Goal: Task Accomplishment & Management: Use online tool/utility

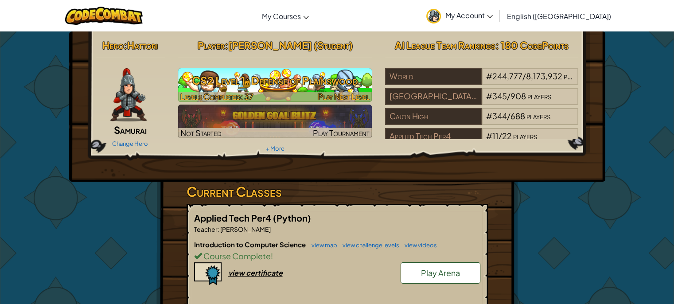
click at [332, 77] on h3 "CS2 Level 1: Defense of Plainswood" at bounding box center [275, 81] width 194 height 20
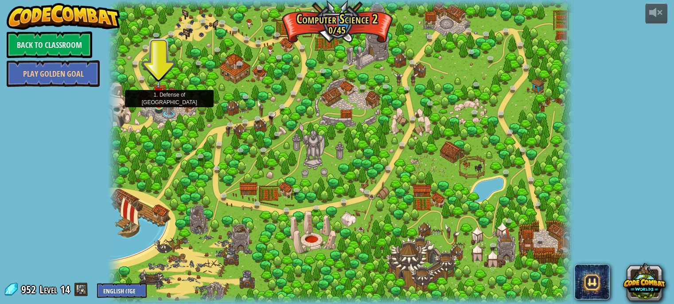
click at [158, 98] on img at bounding box center [158, 93] width 11 height 26
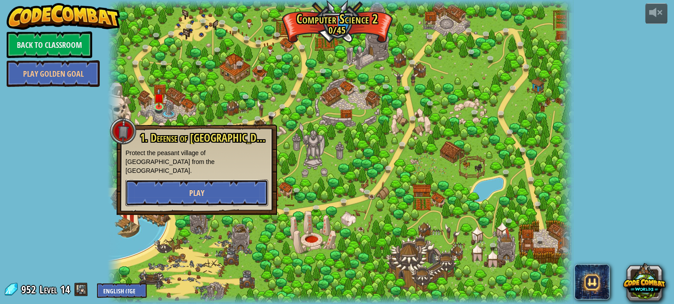
click at [209, 180] on button "Play" at bounding box center [196, 193] width 143 height 27
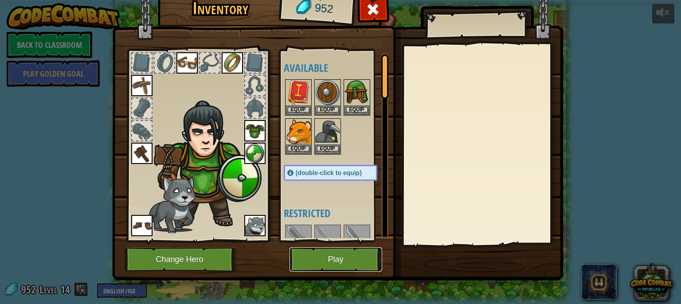
click at [325, 259] on button "Play" at bounding box center [336, 259] width 93 height 24
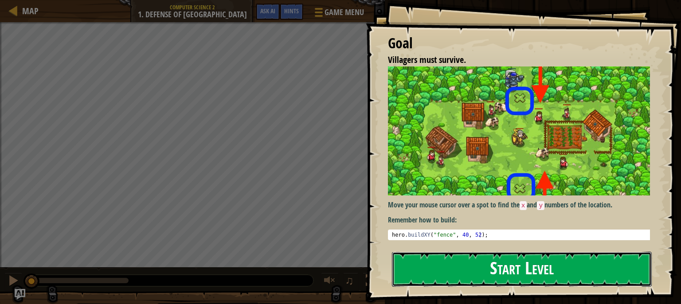
click at [485, 261] on button "Start Level" at bounding box center [522, 269] width 260 height 35
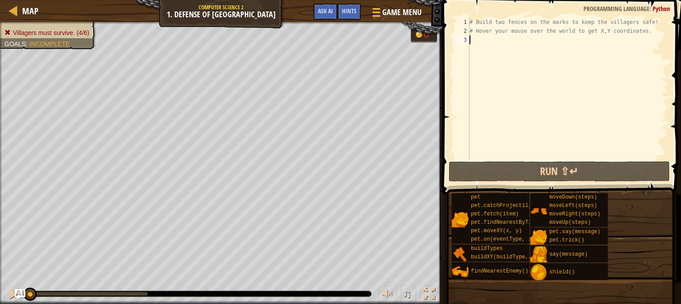
scroll to position [4, 0]
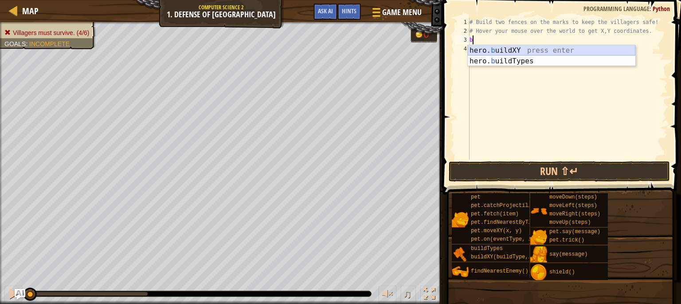
click at [506, 50] on div "hero. b uildXY press enter hero. b uildTypes press enter" at bounding box center [552, 66] width 168 height 43
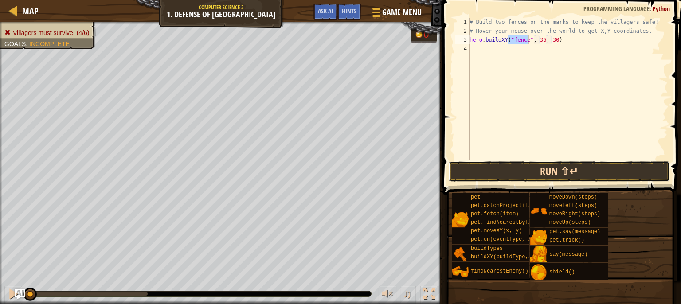
click at [522, 165] on button "Run ⇧↵" at bounding box center [559, 171] width 221 height 20
click at [549, 37] on div "# Build two fences on the marks to keep the villagers safe! # Hover your mouse …" at bounding box center [568, 98] width 200 height 160
type textarea "hero.buildXY("fence", 40, 52)"
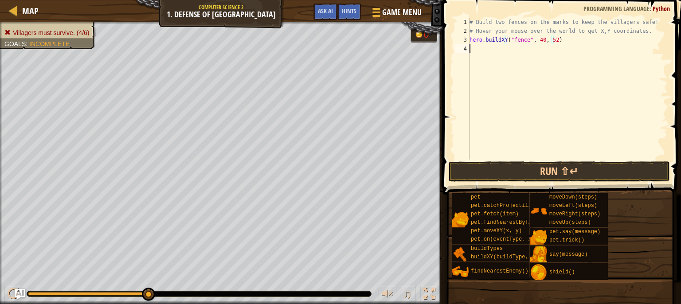
click at [524, 51] on div "# Build two fences on the marks to keep the villagers safe! # Hover your mouse …" at bounding box center [568, 98] width 200 height 160
type textarea "h"
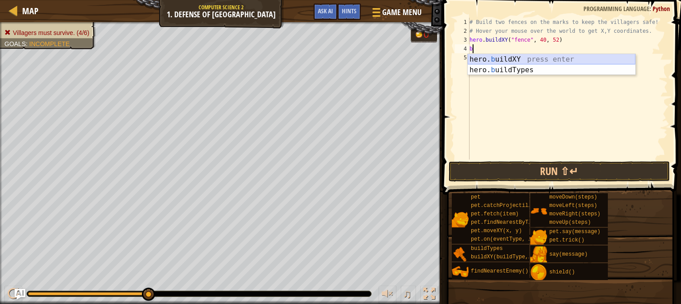
click at [518, 59] on div "hero. b uildXY press enter hero. b uildTypes press enter" at bounding box center [552, 75] width 168 height 43
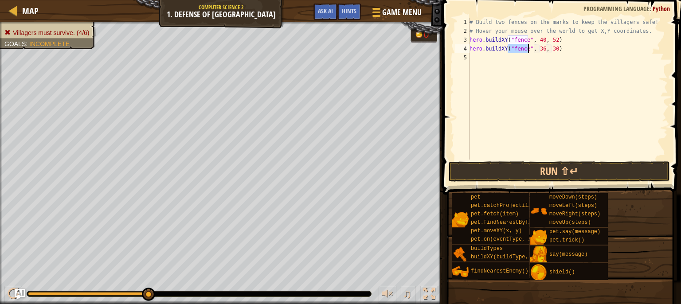
click at [538, 49] on div "# Build two fences on the marks to keep the villagers safe! # Hover your mouse …" at bounding box center [568, 98] width 200 height 160
click at [553, 50] on div "# Build two fences on the marks to keep the villagers safe! # Hover your mouse …" at bounding box center [568, 98] width 200 height 160
click at [550, 49] on div "# Build two fences on the marks to keep the villagers safe! # Hover your mouse …" at bounding box center [568, 98] width 200 height 160
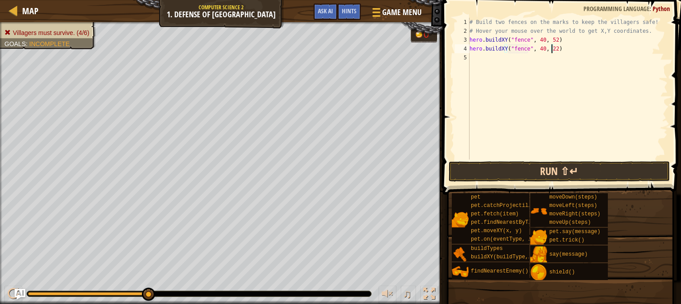
type textarea "hero.buildXY("fence", 40, 22)"
click at [530, 169] on button "Run ⇧↵" at bounding box center [559, 171] width 221 height 20
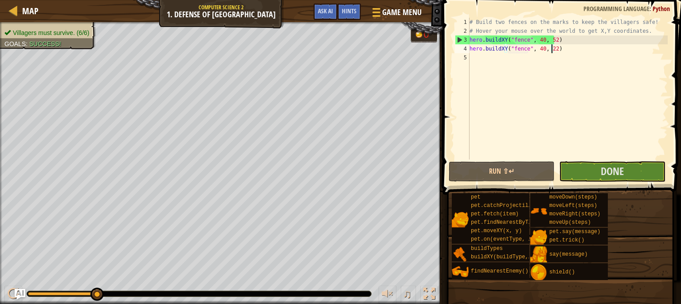
click at [589, 160] on span at bounding box center [563, 84] width 246 height 221
click at [591, 166] on button "Done" at bounding box center [612, 171] width 106 height 20
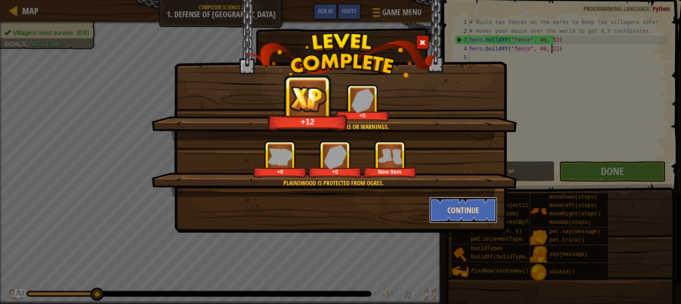
click at [451, 204] on button "Continue" at bounding box center [463, 210] width 69 height 27
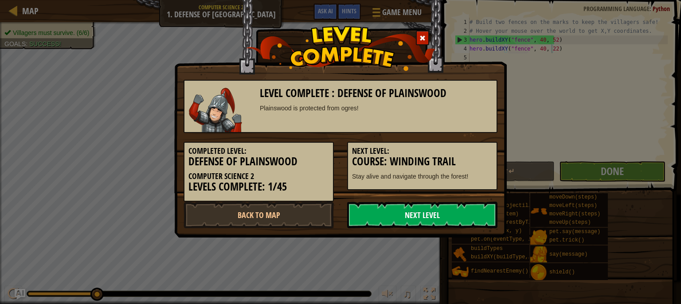
click at [436, 210] on link "Next Level" at bounding box center [422, 215] width 150 height 27
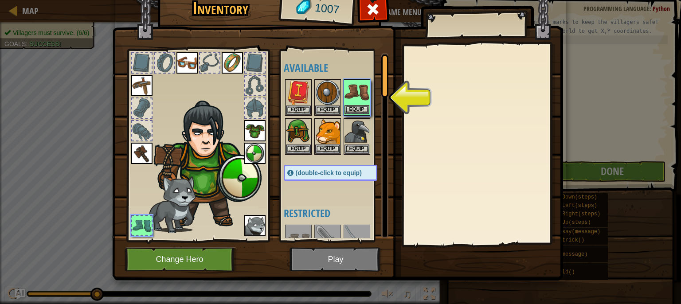
click at [353, 91] on img at bounding box center [357, 92] width 25 height 25
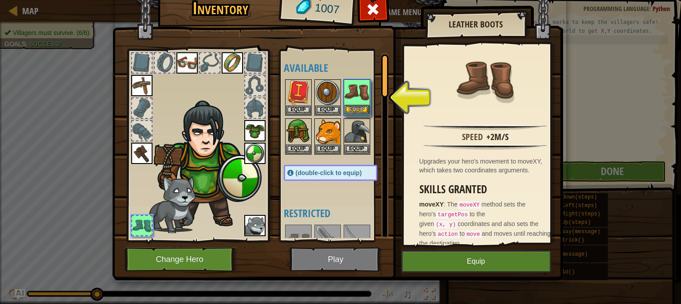
click at [350, 114] on div "Equip" at bounding box center [357, 97] width 27 height 36
click at [350, 111] on button "Equip" at bounding box center [357, 109] width 25 height 9
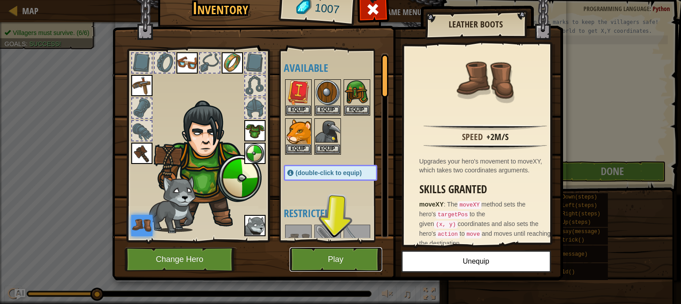
click at [333, 253] on button "Play" at bounding box center [336, 259] width 93 height 24
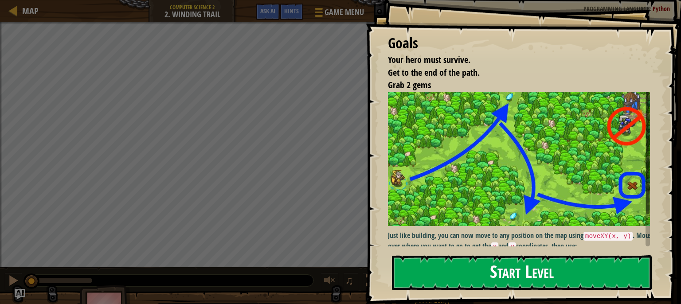
click at [466, 277] on button "Start Level" at bounding box center [522, 272] width 260 height 35
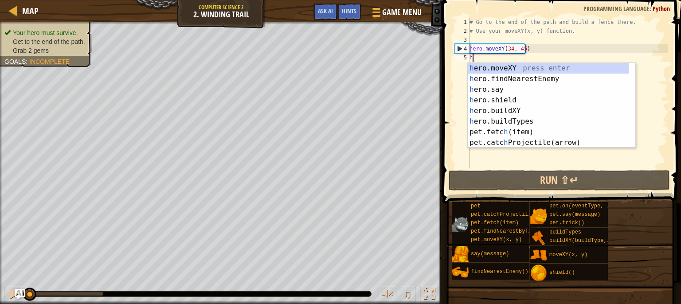
scroll to position [4, 0]
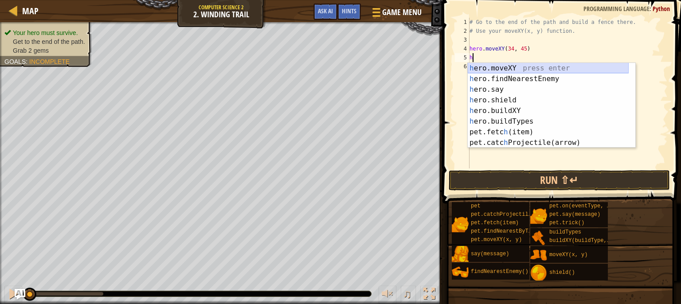
click at [501, 63] on div "h ero.moveXY press enter h ero.findNearestEnemy press enter h ero.say press ent…" at bounding box center [548, 116] width 161 height 106
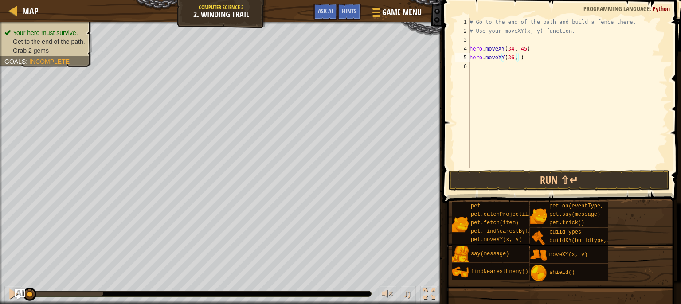
scroll to position [4, 4]
type textarea "hero.moveXY(36, 60)"
click at [475, 108] on div "# Go to the end of the path and build a fence there. # Use your moveXY(x, y) fu…" at bounding box center [568, 102] width 200 height 169
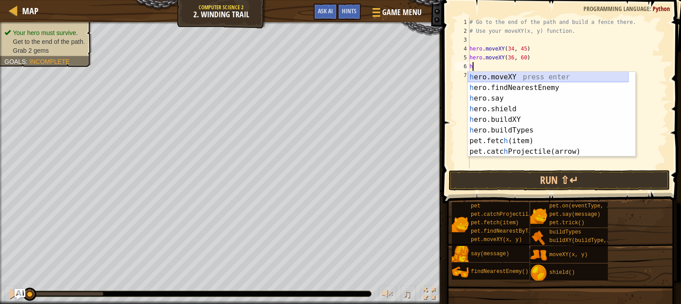
click at [502, 77] on div "h ero.moveXY press enter h ero.findNearestEnemy press enter h ero.say press ent…" at bounding box center [548, 125] width 161 height 106
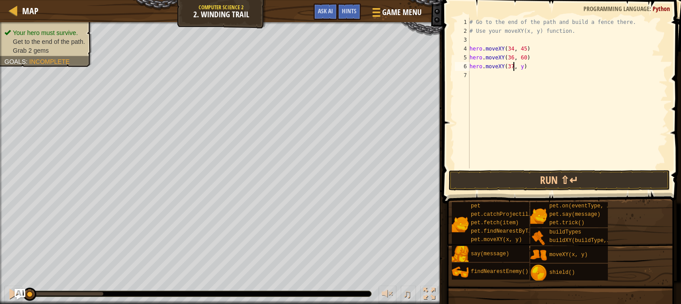
scroll to position [4, 4]
type textarea "hero.moveXY(37,13 )"
click at [509, 75] on div "# Go to the end of the path and build a fence there. # Use your moveXY(x, y) fu…" at bounding box center [568, 102] width 200 height 169
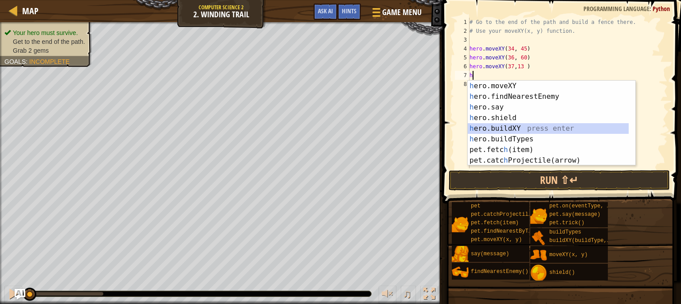
click at [507, 130] on div "h ero.moveXY press enter h ero.findNearestEnemy press enter h ero.say press ent…" at bounding box center [548, 134] width 161 height 106
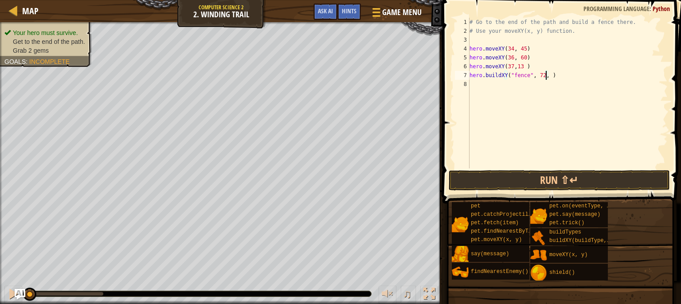
scroll to position [4, 6]
type textarea "hero.buildXY("fence", 72, 25)"
click at [547, 180] on button "Run ⇧↵" at bounding box center [559, 180] width 221 height 20
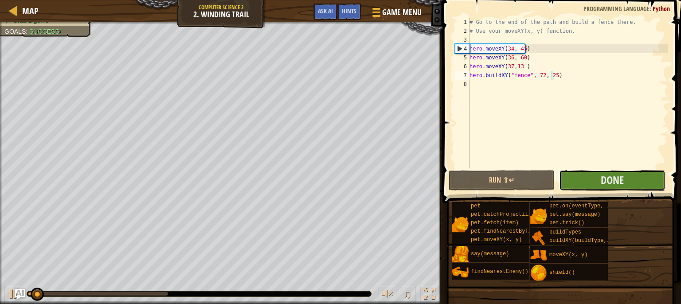
click at [583, 179] on button "Done" at bounding box center [612, 180] width 106 height 20
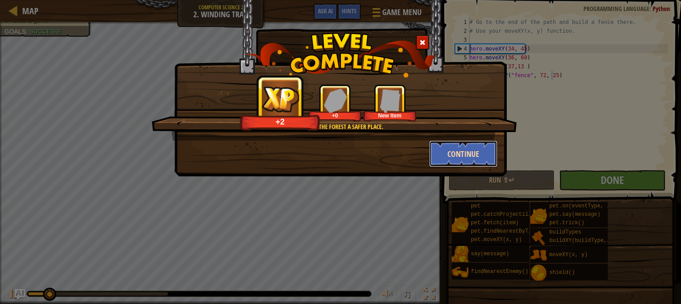
click at [457, 149] on button "Continue" at bounding box center [463, 154] width 69 height 27
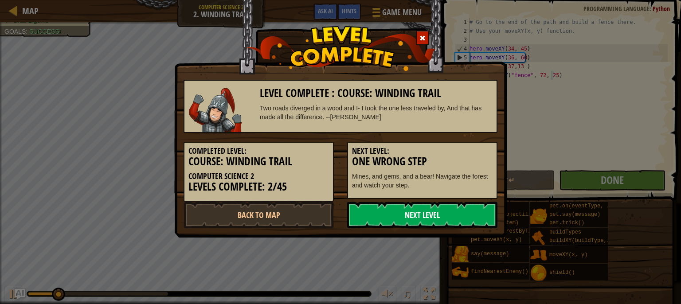
click at [425, 221] on link "Next Level" at bounding box center [422, 215] width 150 height 27
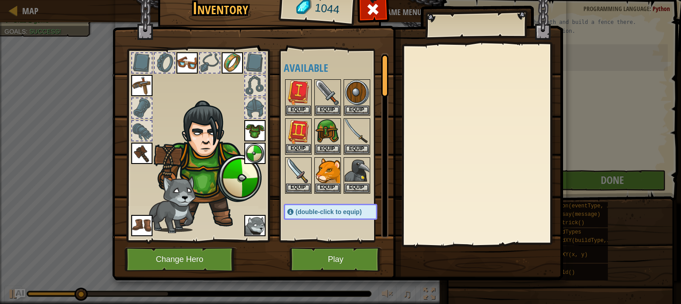
click at [297, 133] on img at bounding box center [298, 131] width 25 height 25
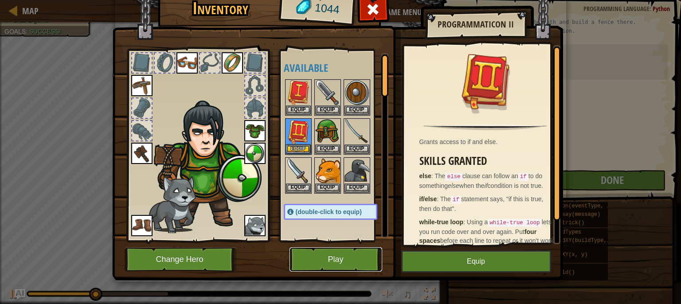
click at [333, 265] on button "Play" at bounding box center [336, 259] width 93 height 24
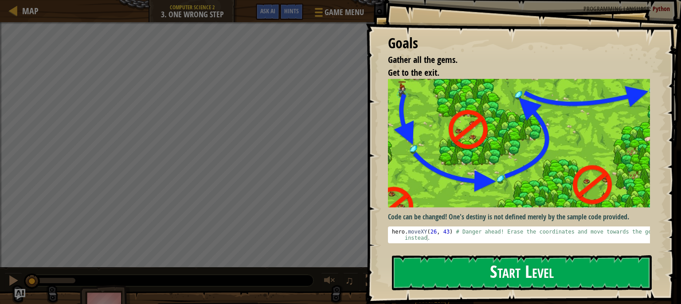
click at [474, 273] on button "Start Level" at bounding box center [522, 272] width 260 height 35
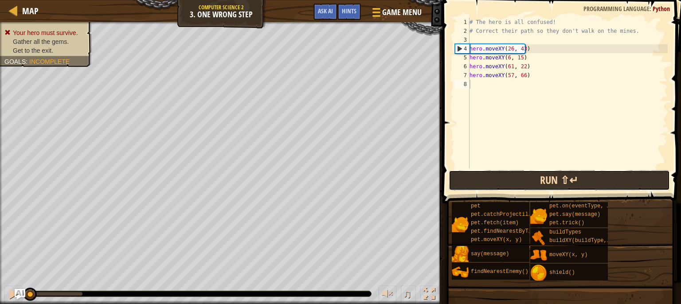
click at [470, 181] on button "Run ⇧↵" at bounding box center [559, 180] width 221 height 20
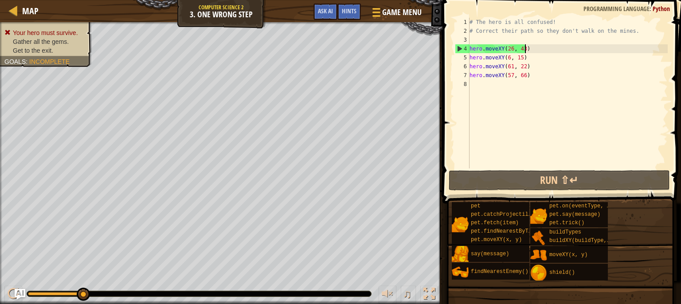
click at [530, 52] on div "# The hero is all confused! # Correct their path so they don't walk on the mine…" at bounding box center [568, 102] width 200 height 169
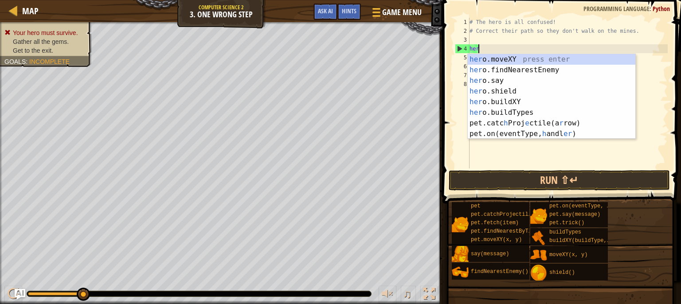
type textarea "h"
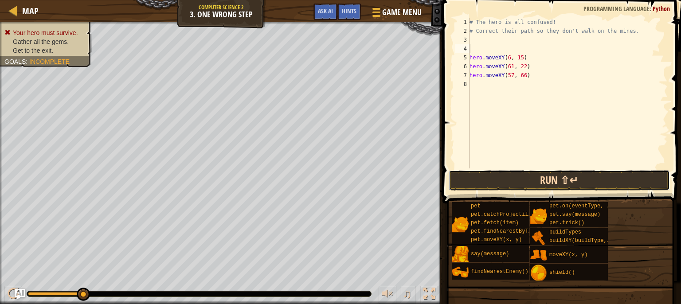
click at [523, 180] on button "Run ⇧↵" at bounding box center [559, 180] width 221 height 20
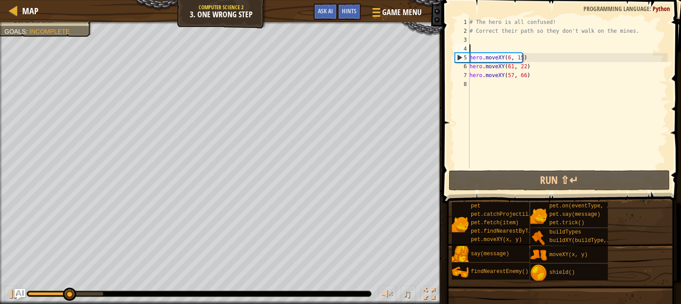
click at [535, 58] on div "# The hero is all confused! # Correct their path so they don't walk on the mine…" at bounding box center [568, 102] width 200 height 169
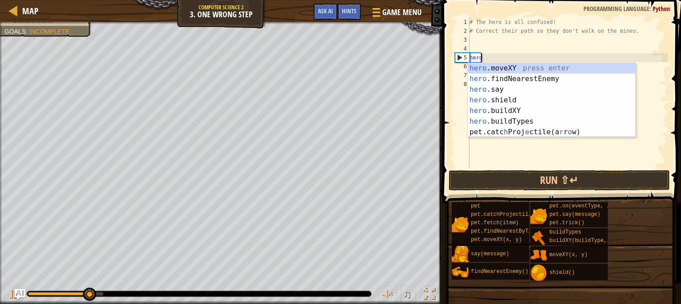
type textarea "h"
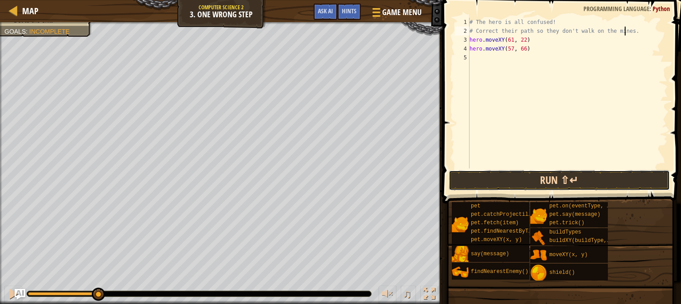
click at [508, 179] on button "Run ⇧↵" at bounding box center [559, 180] width 221 height 20
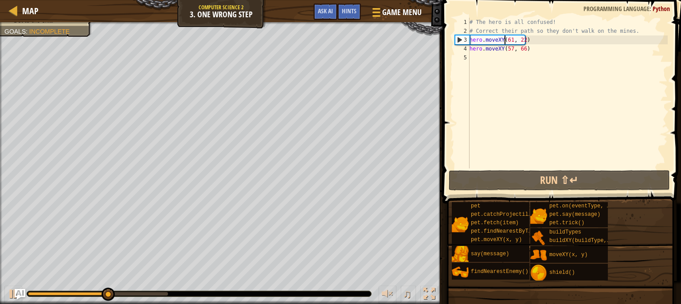
click at [504, 40] on div "# The hero is all confused! # Correct their path so they don't walk on the mine…" at bounding box center [568, 102] width 200 height 169
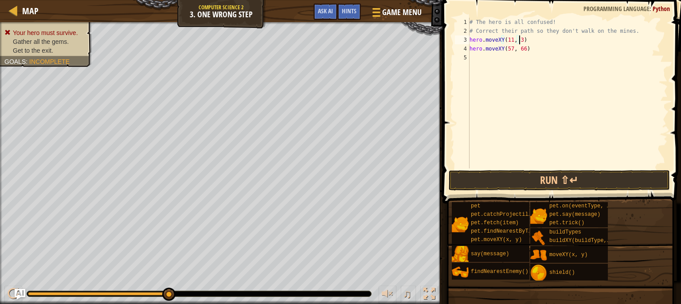
scroll to position [4, 4]
type textarea "hero.moveXY(11, 36)"
click at [554, 179] on button "Run ⇧↵" at bounding box center [559, 180] width 221 height 20
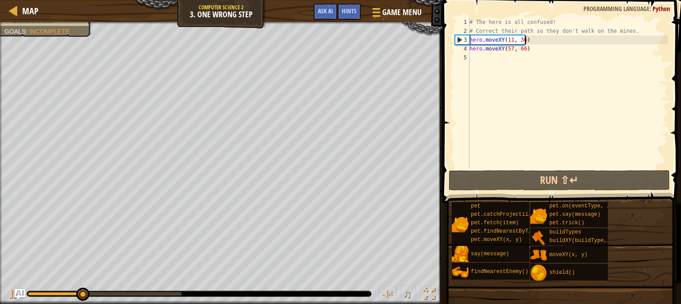
click at [506, 47] on div "# The hero is all confused! # Correct their path so they don't walk on the mine…" at bounding box center [568, 102] width 200 height 169
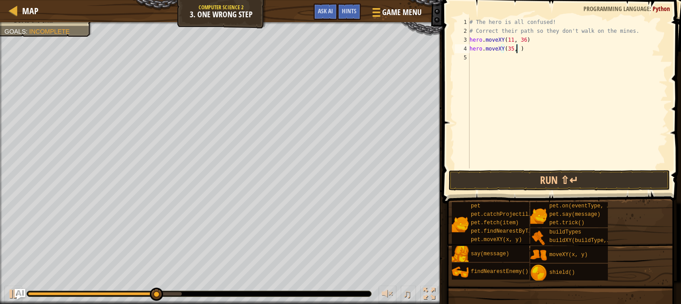
scroll to position [4, 4]
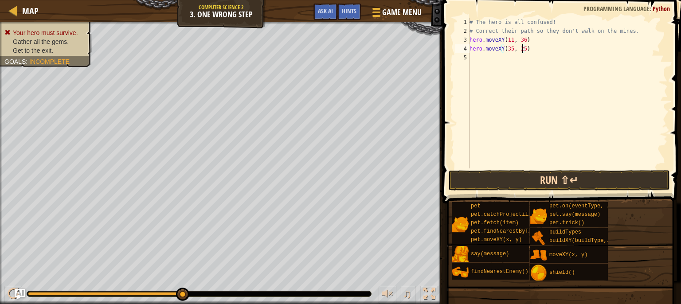
type textarea "hero.moveXY(35, 25)"
click at [497, 175] on button "Run ⇧↵" at bounding box center [559, 180] width 221 height 20
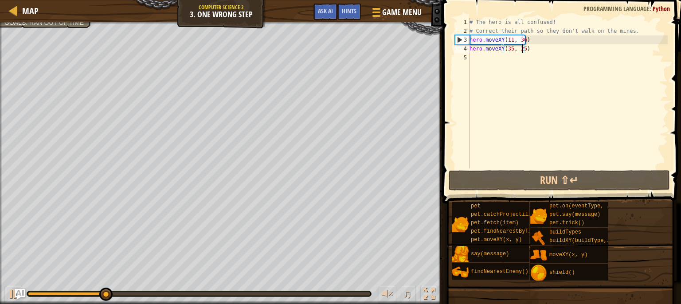
click at [481, 62] on div "# The hero is all confused! # Correct their path so they don't walk on the mine…" at bounding box center [568, 102] width 200 height 169
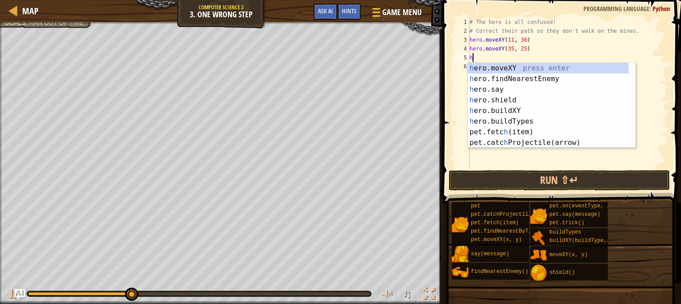
click at [486, 67] on div "h ero.moveXY press enter h ero.findNearestEnemy press enter h ero.say press ent…" at bounding box center [548, 116] width 161 height 106
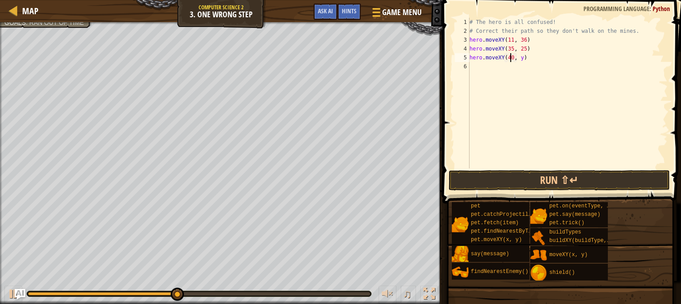
scroll to position [4, 3]
click at [519, 58] on div "# The hero is all confused! # Correct their path so they don't walk on the mine…" at bounding box center [568, 102] width 200 height 169
type textarea "hero.moveXY(40, 56)"
click at [501, 180] on button "Run ⇧↵" at bounding box center [559, 180] width 221 height 20
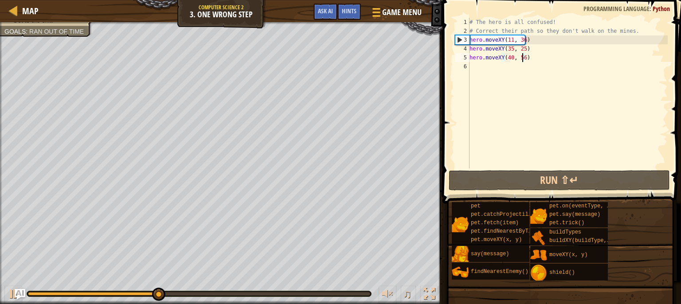
click at [478, 65] on div "# The hero is all confused! # Correct their path so they don't walk on the mine…" at bounding box center [568, 102] width 200 height 169
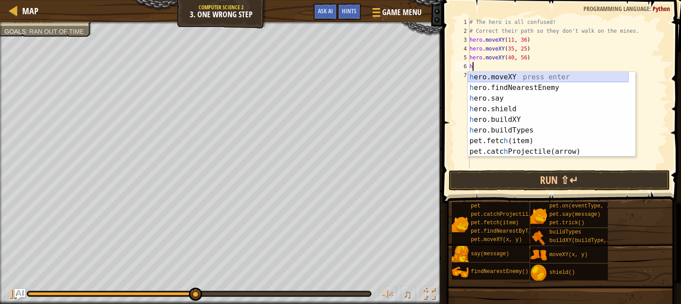
click at [490, 78] on div "h ero.moveXY press enter h ero.findNearestEnemy press enter h ero.say press ent…" at bounding box center [548, 125] width 161 height 106
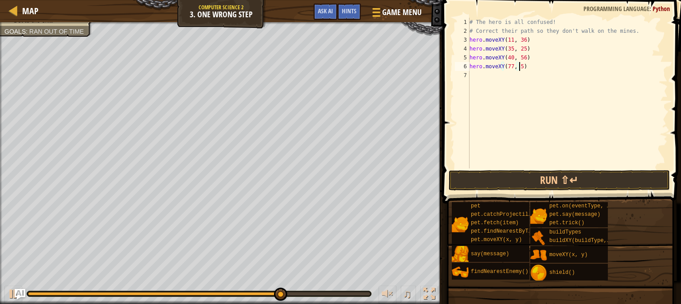
scroll to position [4, 4]
type textarea "hero.moveXY(77, 57)"
click at [528, 185] on button "Run ⇧↵" at bounding box center [559, 180] width 221 height 20
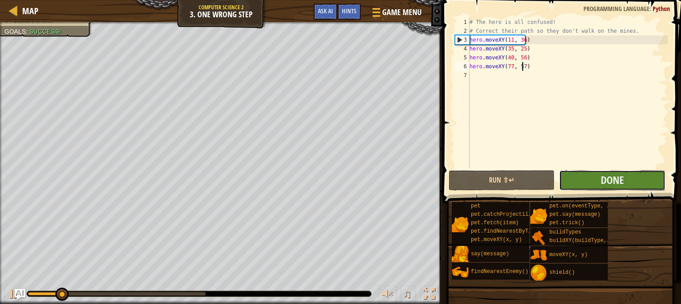
click at [575, 176] on button "Done" at bounding box center [612, 180] width 106 height 20
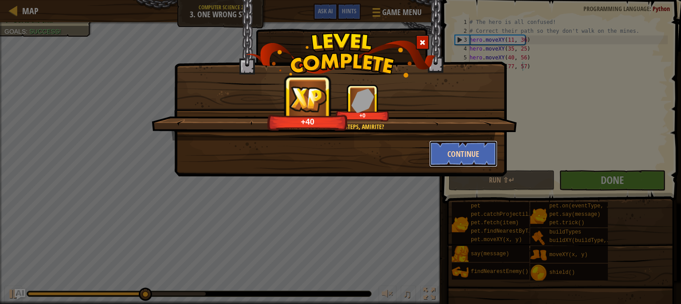
click at [468, 145] on button "Continue" at bounding box center [463, 154] width 69 height 27
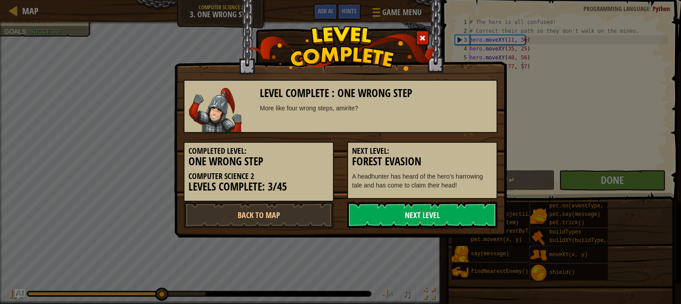
click at [458, 215] on link "Next Level" at bounding box center [422, 215] width 150 height 27
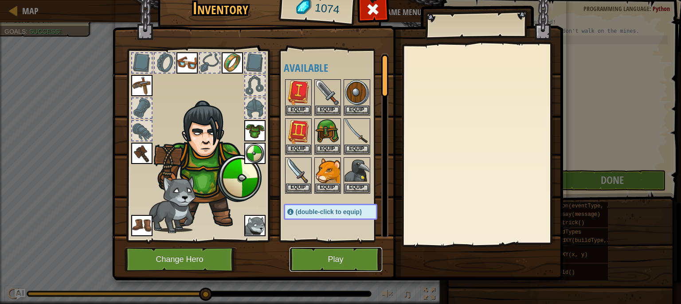
click at [319, 255] on button "Play" at bounding box center [336, 259] width 93 height 24
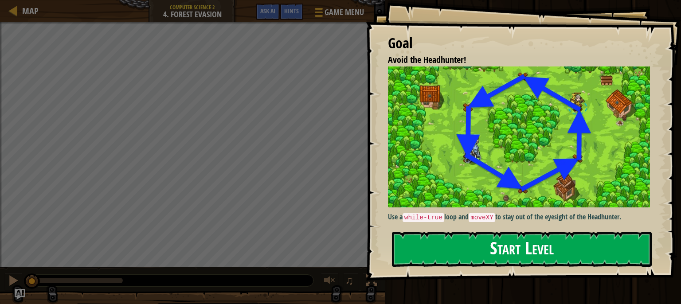
click at [477, 253] on button "Start Level" at bounding box center [522, 249] width 260 height 35
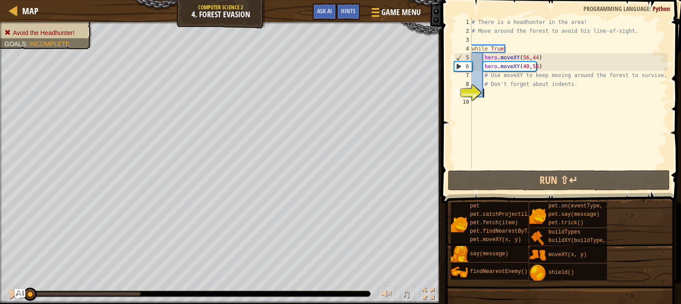
scroll to position [4, 0]
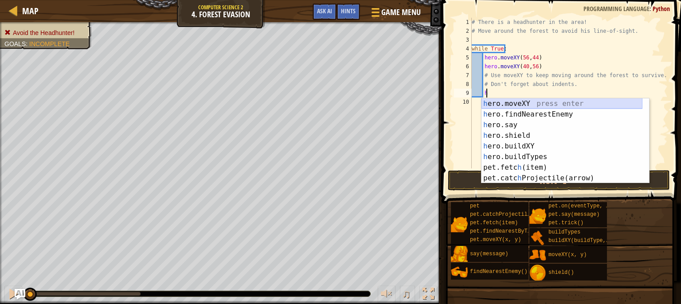
click at [525, 108] on div "h ero.moveXY press enter h ero.findNearestEnemy press enter h ero.say press ent…" at bounding box center [562, 151] width 161 height 106
type textarea "hero.moveXY(x, y)"
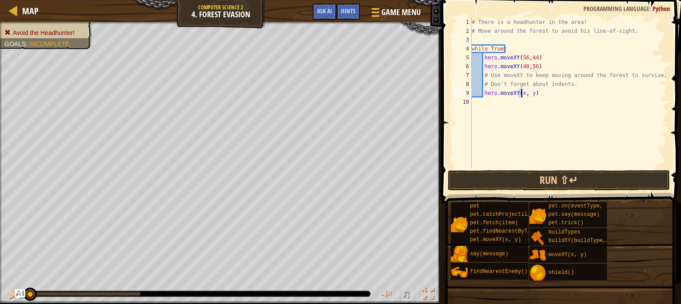
click at [525, 108] on div "# There is a headhunter in the area! # Move around the forest to avoid his line…" at bounding box center [569, 102] width 198 height 169
type textarea "24"
type textarea "2"
click at [521, 90] on div "# There is a headhunter in the area! # Move around the forest to avoid his line…" at bounding box center [569, 102] width 198 height 169
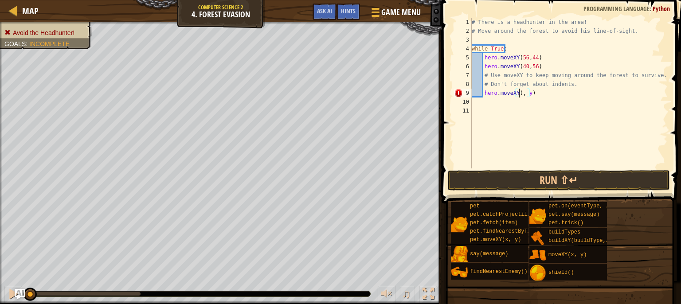
scroll to position [4, 4]
click at [532, 92] on div "# There is a headhunter in the area! # Move around the forest to avoid his line…" at bounding box center [569, 102] width 198 height 169
type textarea "hero.moveXY(24, 44)"
click at [482, 100] on div "# There is a headhunter in the area! # Move around the forest to avoid his line…" at bounding box center [569, 102] width 198 height 169
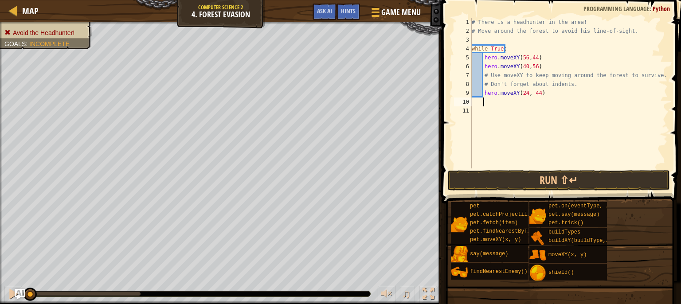
scroll to position [4, 0]
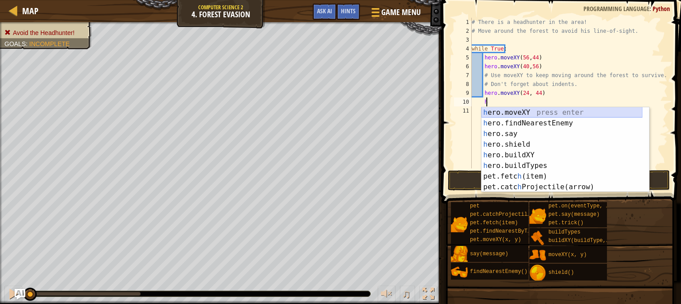
click at [544, 110] on div "h ero.moveXY press enter h ero.findNearestEnemy press enter h ero.say press ent…" at bounding box center [562, 160] width 161 height 106
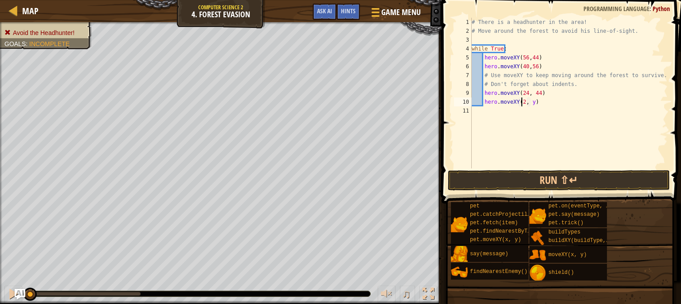
scroll to position [4, 4]
click at [533, 105] on div "# There is a headhunter in the area! # Move around the forest to avoid his line…" at bounding box center [569, 102] width 198 height 169
type textarea "hero.moveXY(24, 24)"
click at [486, 109] on div "# There is a headhunter in the area! # Move around the forest to avoid his line…" at bounding box center [569, 102] width 198 height 169
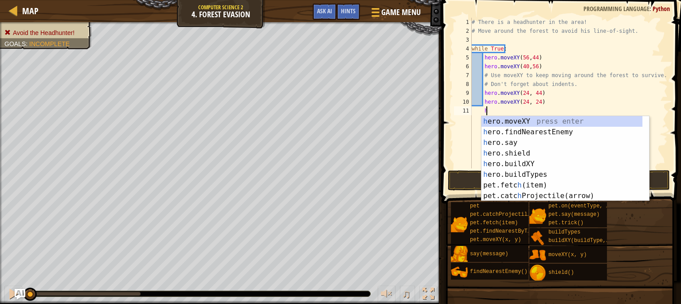
scroll to position [4, 0]
click at [495, 121] on div "h ero.moveXY press enter h ero.findNearestEnemy press enter h ero.say press ent…" at bounding box center [562, 169] width 161 height 106
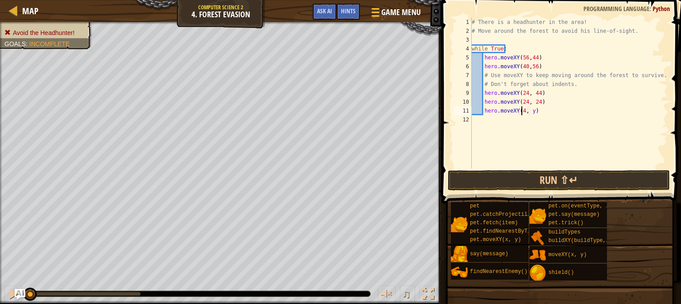
scroll to position [4, 4]
type textarea "hero.moveXY(40, 12)"
click at [474, 125] on div "# There is a headhunter in the area! # Move around the forest to avoid his line…" at bounding box center [569, 102] width 198 height 169
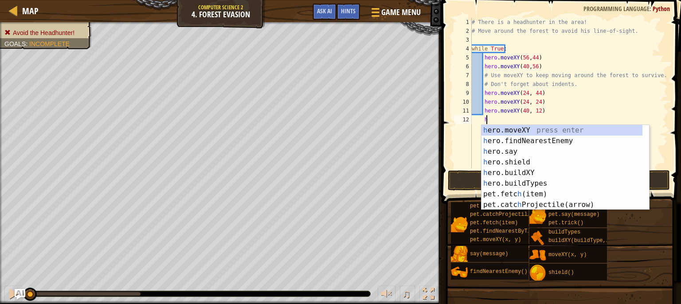
scroll to position [4, 0]
click at [537, 128] on div "h ero.moveXY press enter h ero.findNearestEnemy press enter h ero.say press ent…" at bounding box center [562, 178] width 161 height 106
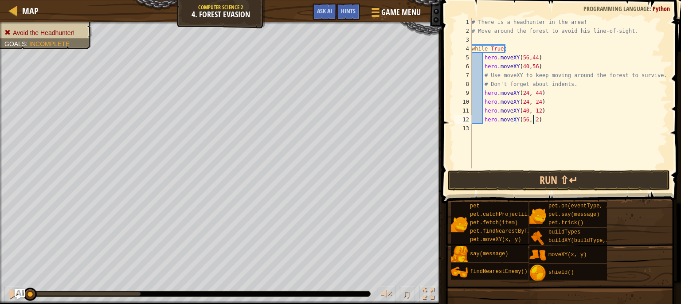
scroll to position [4, 5]
type textarea "hero.moveXY(56, 24)"
click at [545, 185] on button "Run ⇧↵" at bounding box center [559, 180] width 222 height 20
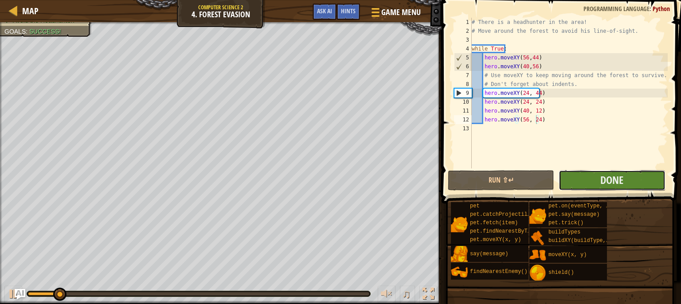
click at [585, 180] on button "Done" at bounding box center [612, 180] width 106 height 20
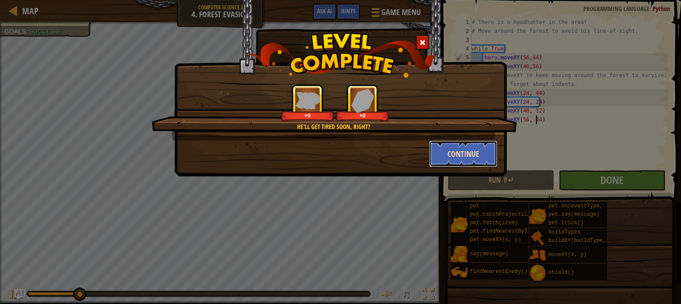
click at [463, 146] on button "Continue" at bounding box center [463, 154] width 69 height 27
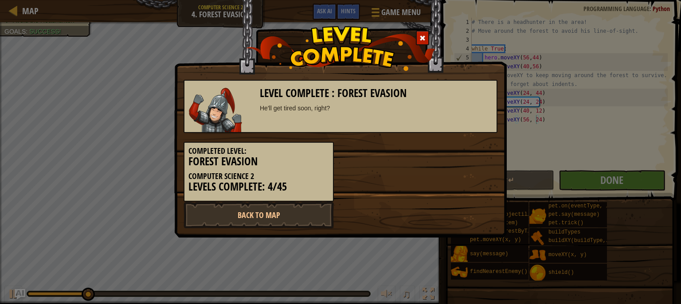
click at [468, 148] on div "Completed Level: Forest Evasion Computer Science 2 Levels Complete: 4/45" at bounding box center [340, 167] width 327 height 69
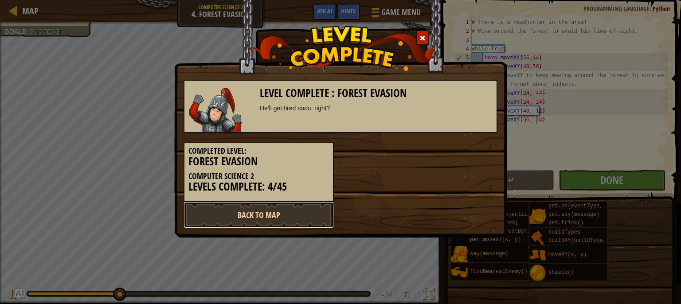
click at [302, 217] on link "Back to Map" at bounding box center [259, 215] width 150 height 27
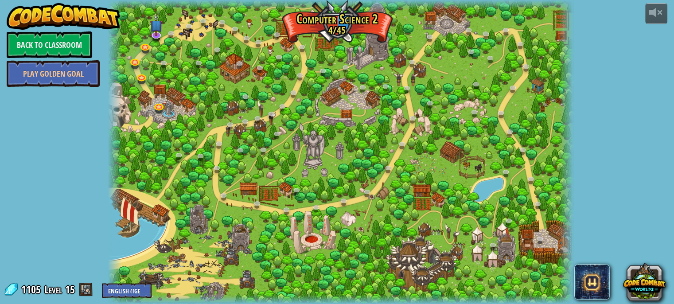
click at [309, 233] on div at bounding box center [341, 152] width 466 height 304
click at [82, 283] on span at bounding box center [85, 289] width 13 height 13
drag, startPoint x: 85, startPoint y: 289, endPoint x: 82, endPoint y: 282, distance: 7.3
click at [82, 283] on span at bounding box center [85, 289] width 13 height 13
click at [83, 295] on span at bounding box center [85, 289] width 13 height 13
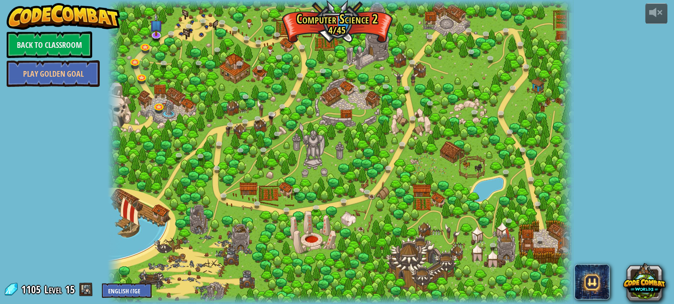
click at [88, 286] on span at bounding box center [85, 289] width 13 height 13
click at [64, 75] on link "Play Golden Goal" at bounding box center [53, 73] width 93 height 27
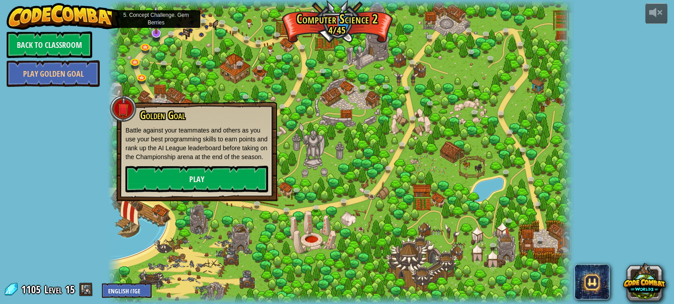
click at [155, 30] on img at bounding box center [156, 19] width 13 height 29
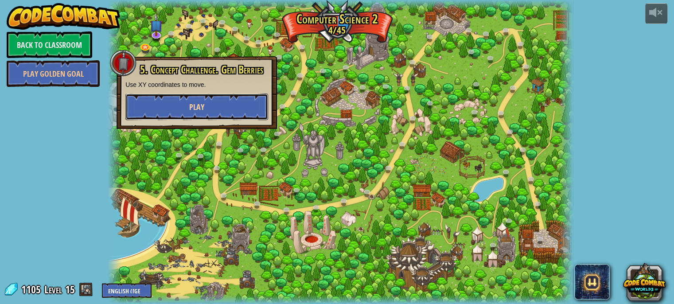
click at [207, 109] on button "Play" at bounding box center [196, 107] width 143 height 27
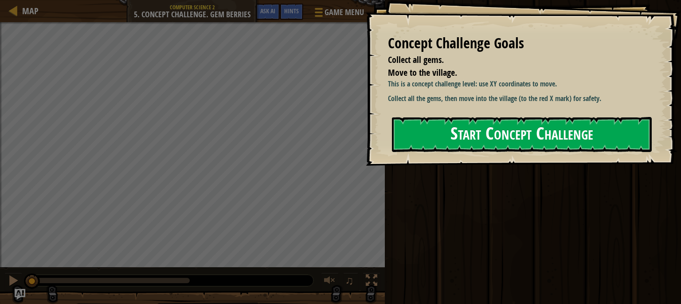
click at [437, 141] on button "Start Concept Challenge" at bounding box center [522, 134] width 260 height 35
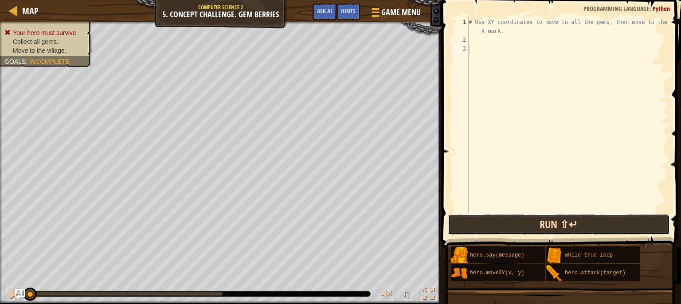
click at [478, 224] on button "Run ⇧↵" at bounding box center [559, 225] width 222 height 20
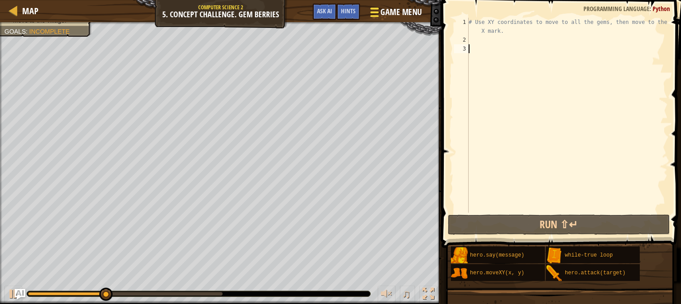
click at [423, 6] on button "Game Menu" at bounding box center [395, 14] width 65 height 22
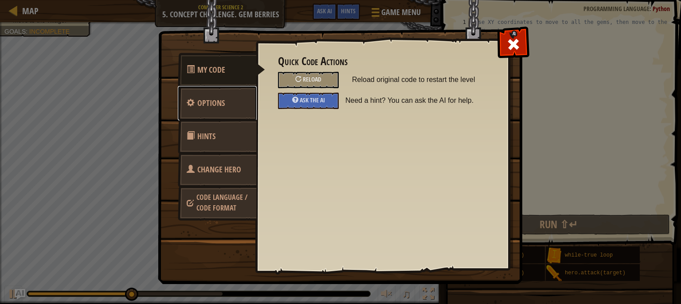
click at [240, 104] on link "Options" at bounding box center [217, 103] width 79 height 35
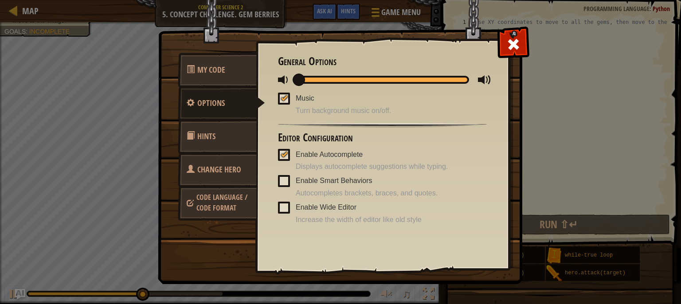
click at [216, 177] on link "Change Hero" at bounding box center [217, 170] width 79 height 35
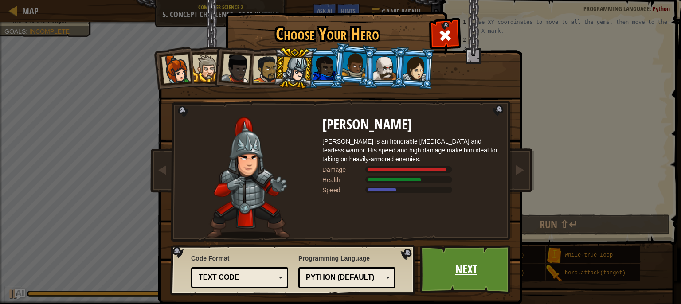
click at [435, 266] on link "Next" at bounding box center [466, 269] width 93 height 49
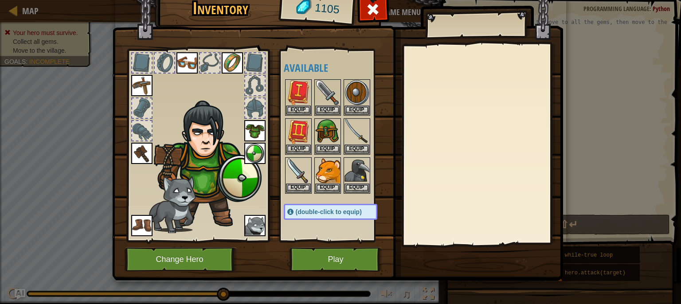
click at [321, 212] on span "(double-click to equip)" at bounding box center [329, 211] width 66 height 7
click at [322, 173] on img at bounding box center [327, 170] width 25 height 25
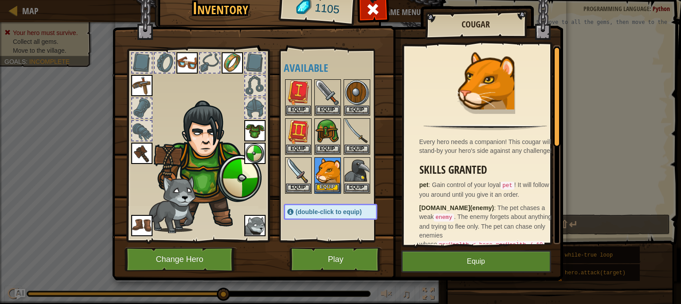
click at [322, 173] on img at bounding box center [327, 170] width 25 height 25
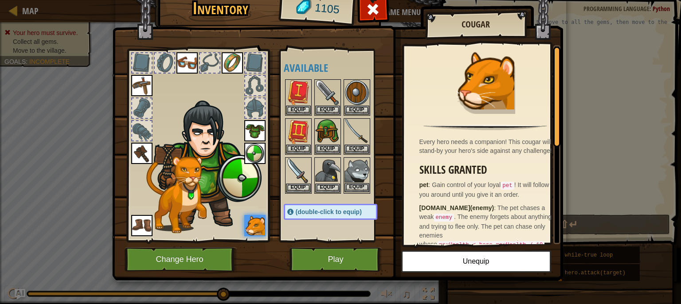
click at [349, 166] on img at bounding box center [357, 170] width 25 height 25
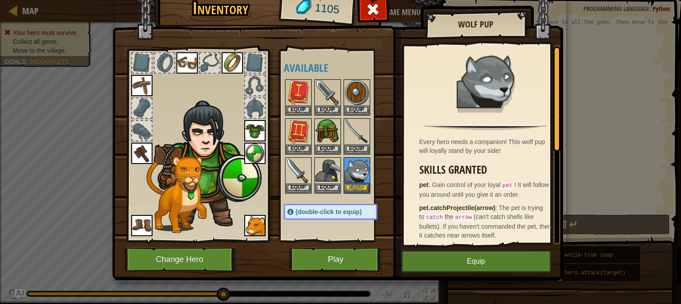
click at [349, 166] on img at bounding box center [357, 170] width 25 height 25
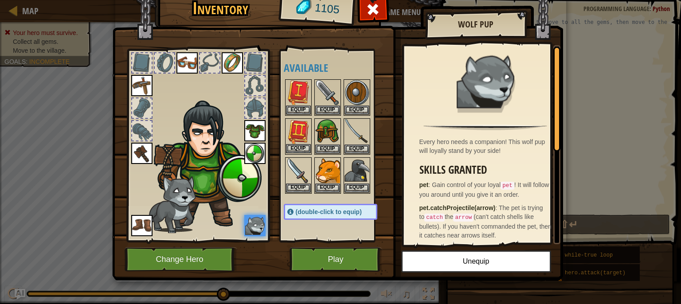
click at [293, 118] on div "Equip" at bounding box center [298, 136] width 27 height 36
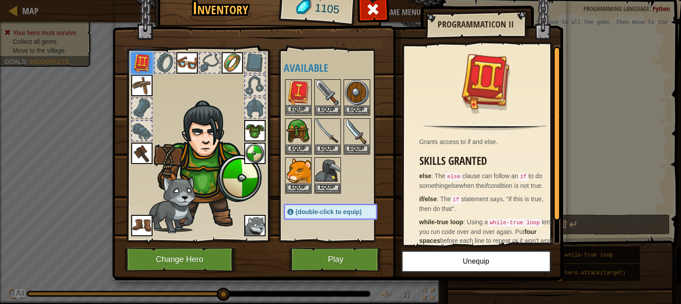
click at [295, 82] on img at bounding box center [298, 92] width 25 height 25
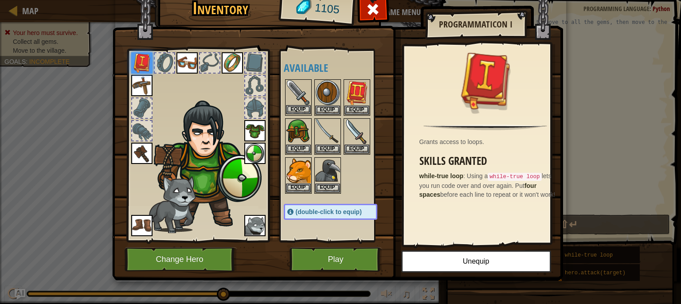
click at [292, 86] on img at bounding box center [298, 92] width 25 height 25
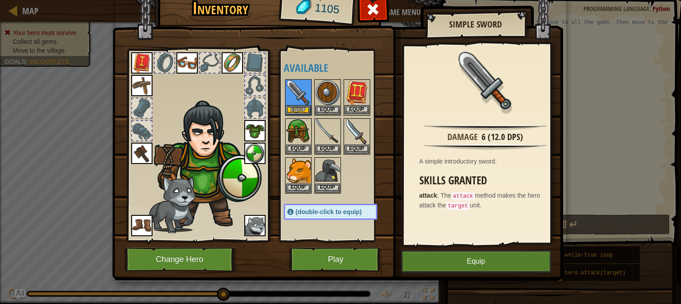
click at [353, 92] on img at bounding box center [357, 92] width 25 height 25
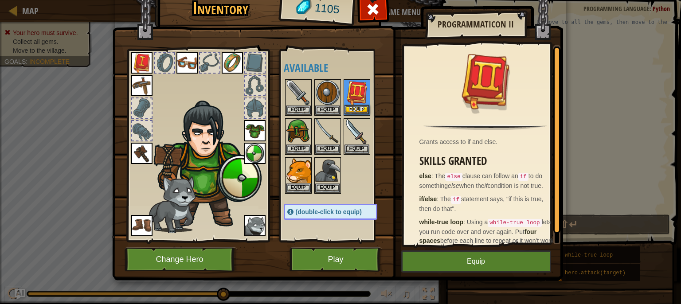
click at [353, 92] on img at bounding box center [357, 92] width 25 height 25
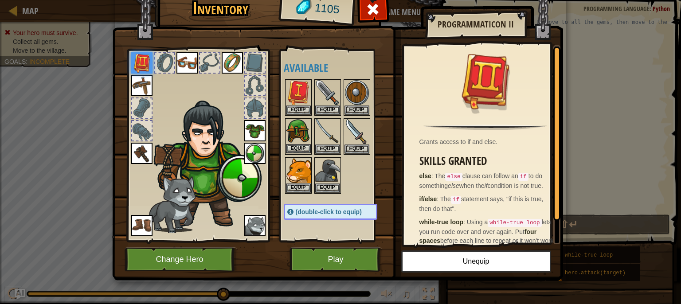
click at [287, 133] on img at bounding box center [298, 131] width 25 height 25
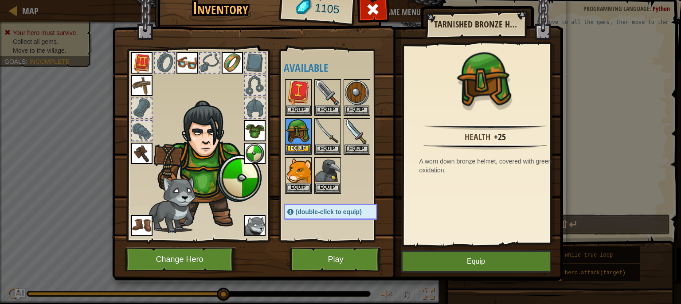
click at [286, 132] on img at bounding box center [298, 131] width 25 height 25
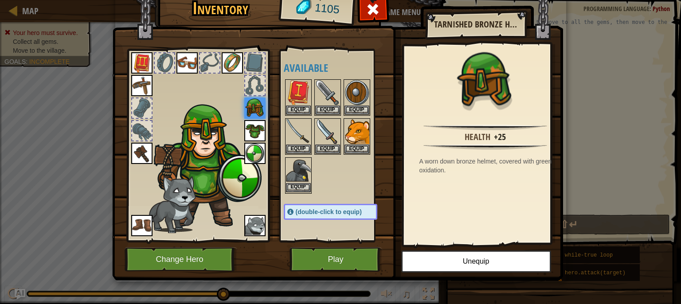
click at [295, 163] on img at bounding box center [298, 170] width 25 height 25
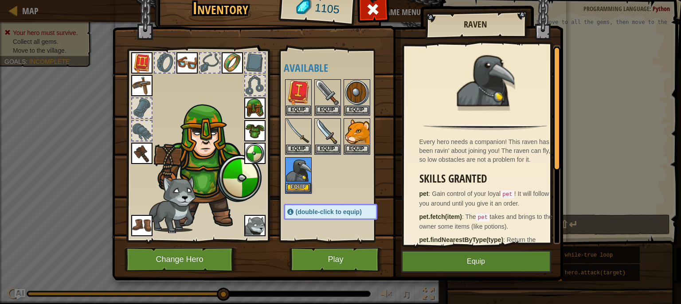
click at [295, 163] on img at bounding box center [298, 170] width 25 height 25
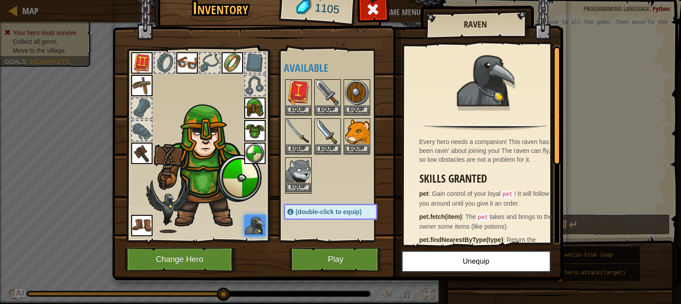
click at [298, 164] on img at bounding box center [298, 170] width 25 height 25
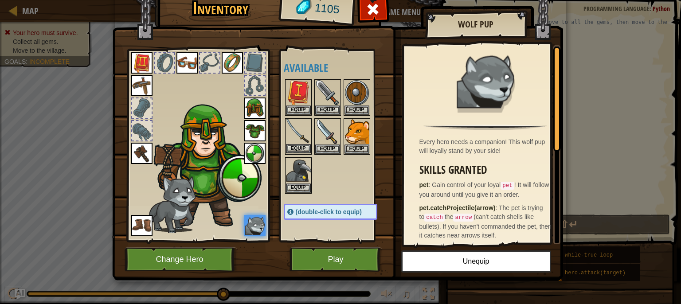
click at [297, 125] on img at bounding box center [298, 131] width 25 height 25
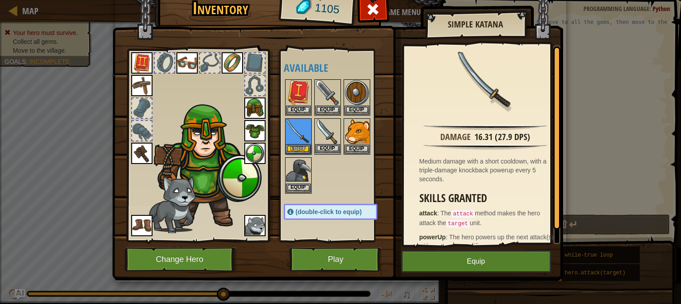
click at [333, 127] on img at bounding box center [327, 131] width 25 height 25
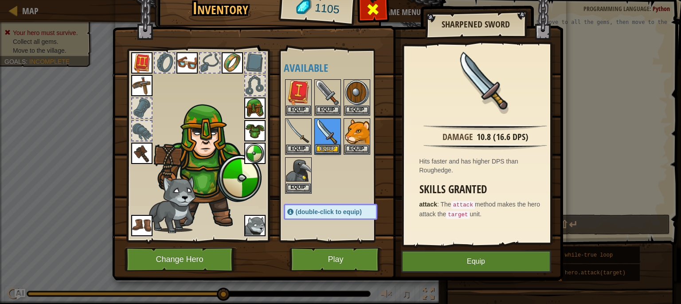
click at [372, 3] on span at bounding box center [373, 9] width 14 height 14
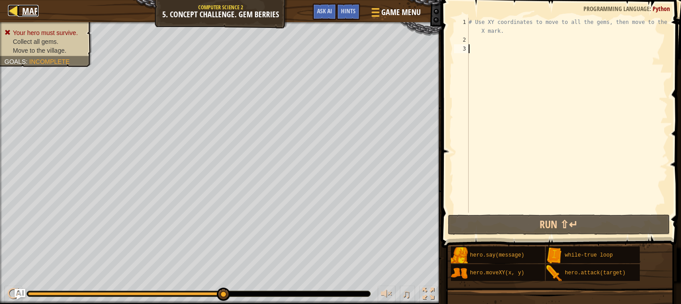
click at [14, 11] on div at bounding box center [13, 10] width 11 height 11
